Goal: Transaction & Acquisition: Obtain resource

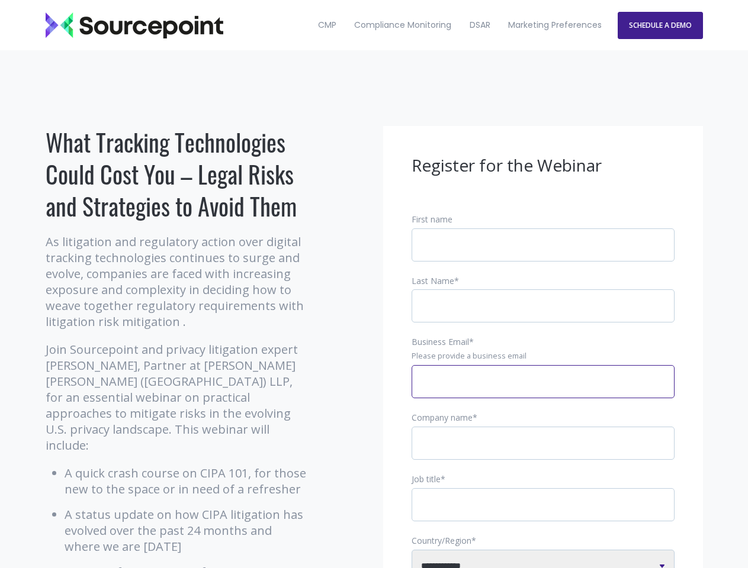
click at [543, 391] on input "Business Email *" at bounding box center [542, 381] width 263 height 33
